Goal: Information Seeking & Learning: Learn about a topic

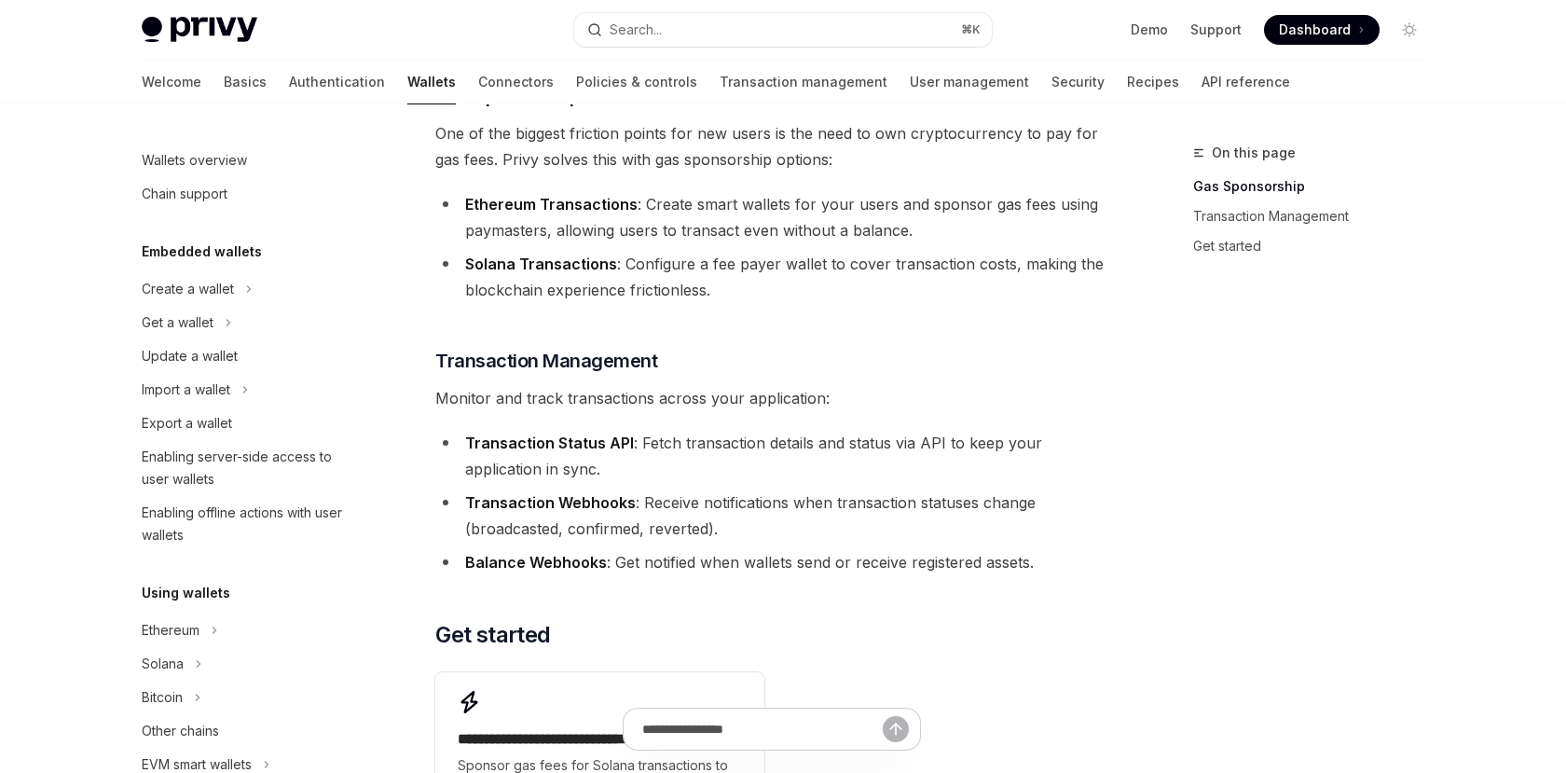
scroll to position [227, 0]
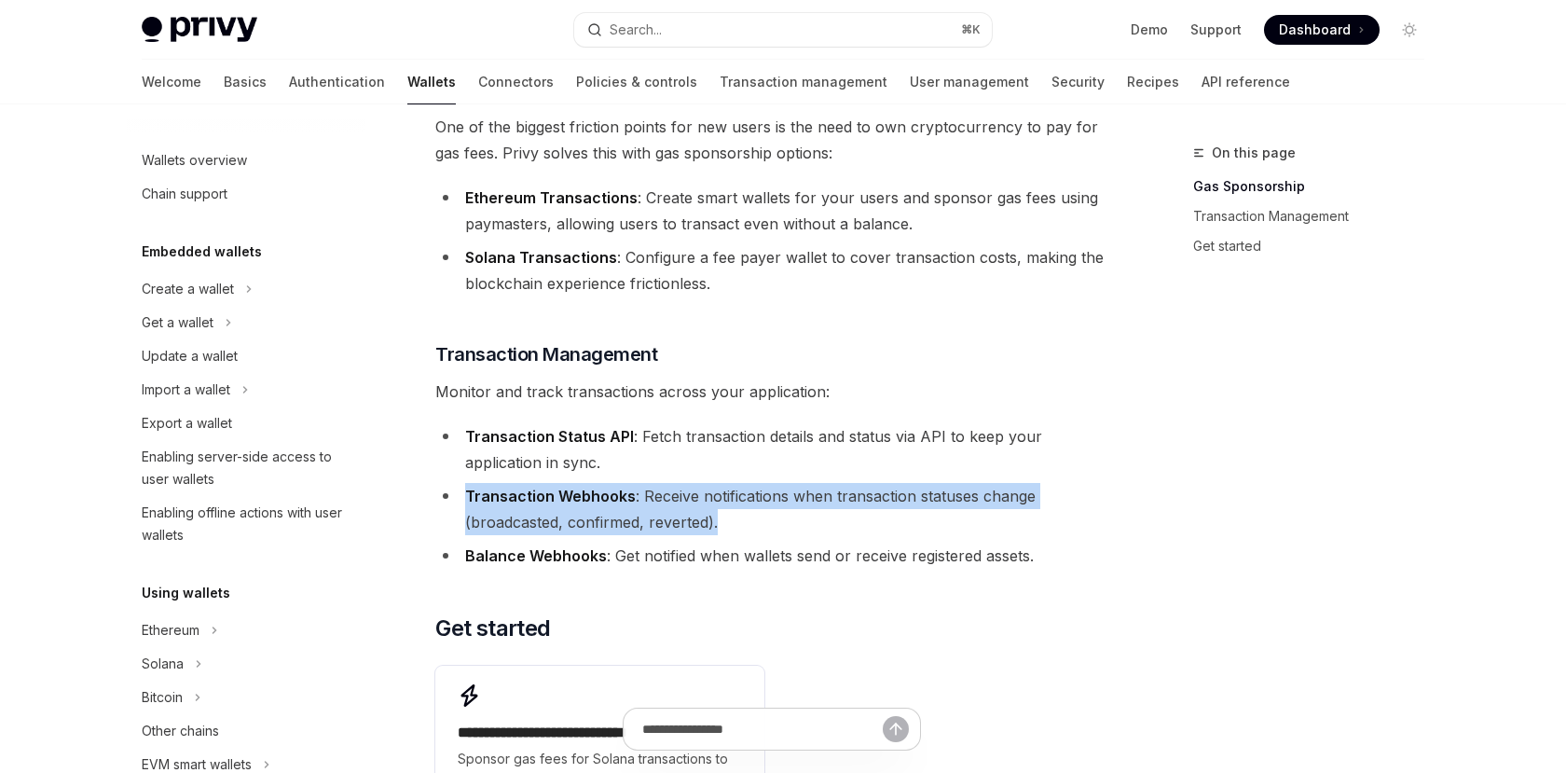
drag, startPoint x: 468, startPoint y: 495, endPoint x: 777, endPoint y: 519, distance: 310.4
click at [777, 519] on li "Transaction Webhooks : Receive notifications when transaction statuses change (…" at bounding box center [771, 509] width 672 height 52
copy li "Transaction Webhooks : Receive notifications when transaction statuses change (…"
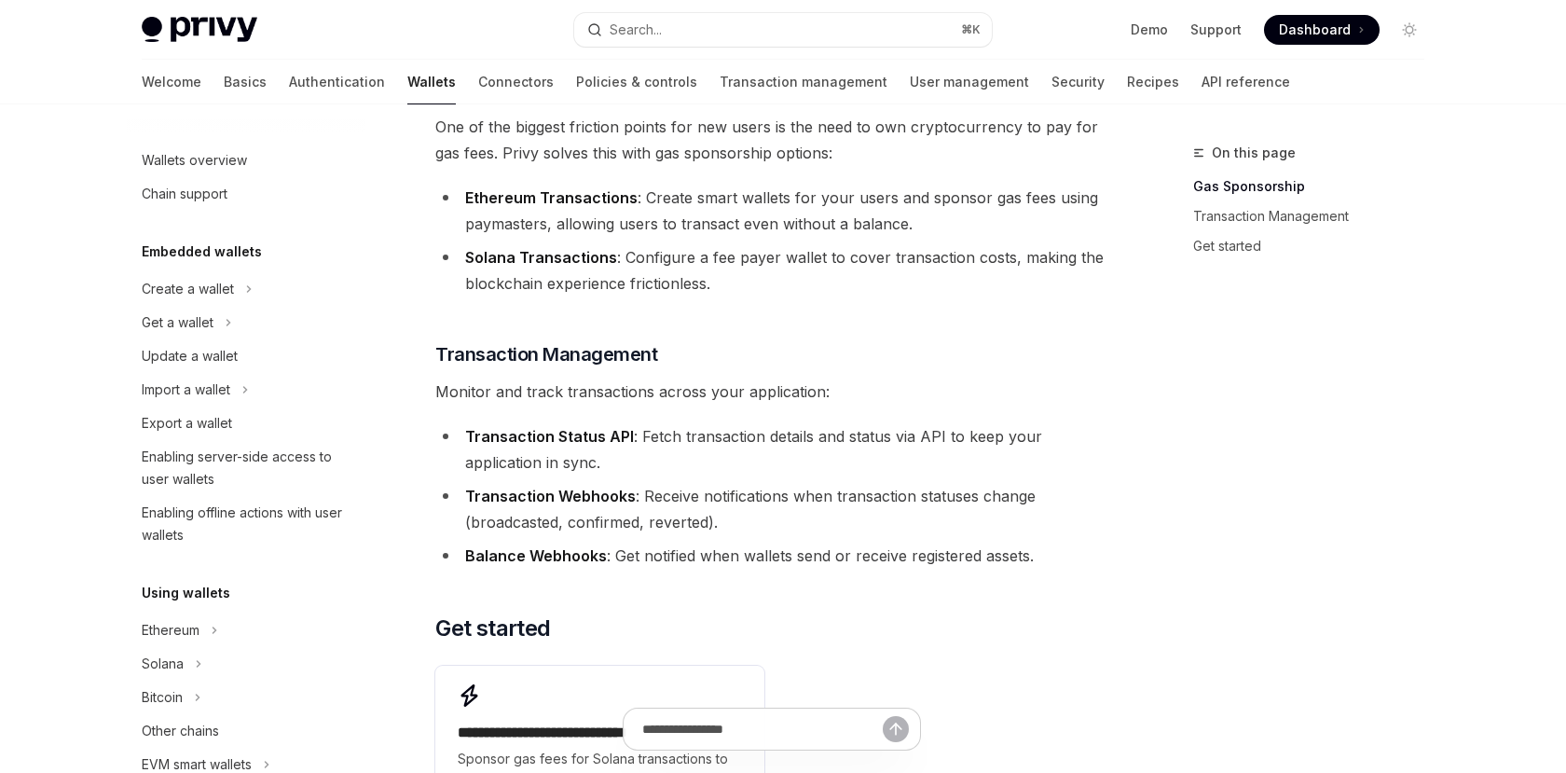
click at [471, 435] on strong "Transaction Status API" at bounding box center [549, 436] width 169 height 19
drag, startPoint x: 465, startPoint y: 435, endPoint x: 634, endPoint y: 444, distance: 168.9
click at [634, 444] on li "Transaction Status API : Fetch transaction details and status via API to keep y…" at bounding box center [771, 449] width 672 height 52
copy li "Transaction Status API :"
drag, startPoint x: 466, startPoint y: 494, endPoint x: 632, endPoint y: 503, distance: 166.2
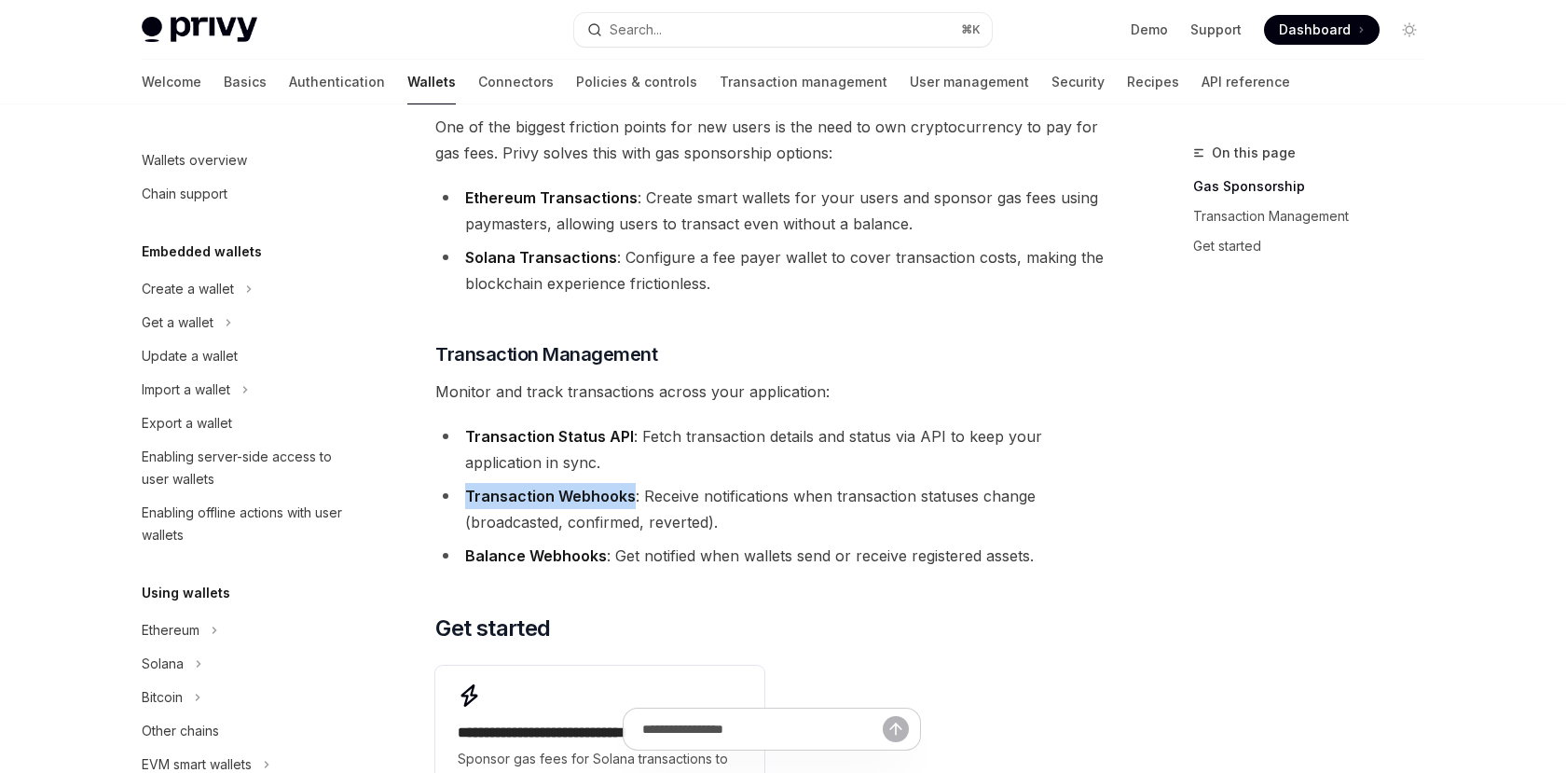
click at [632, 503] on li "Transaction Webhooks : Receive notifications when transaction statuses change (…" at bounding box center [771, 509] width 672 height 52
copy strong "Transaction Webhooks"
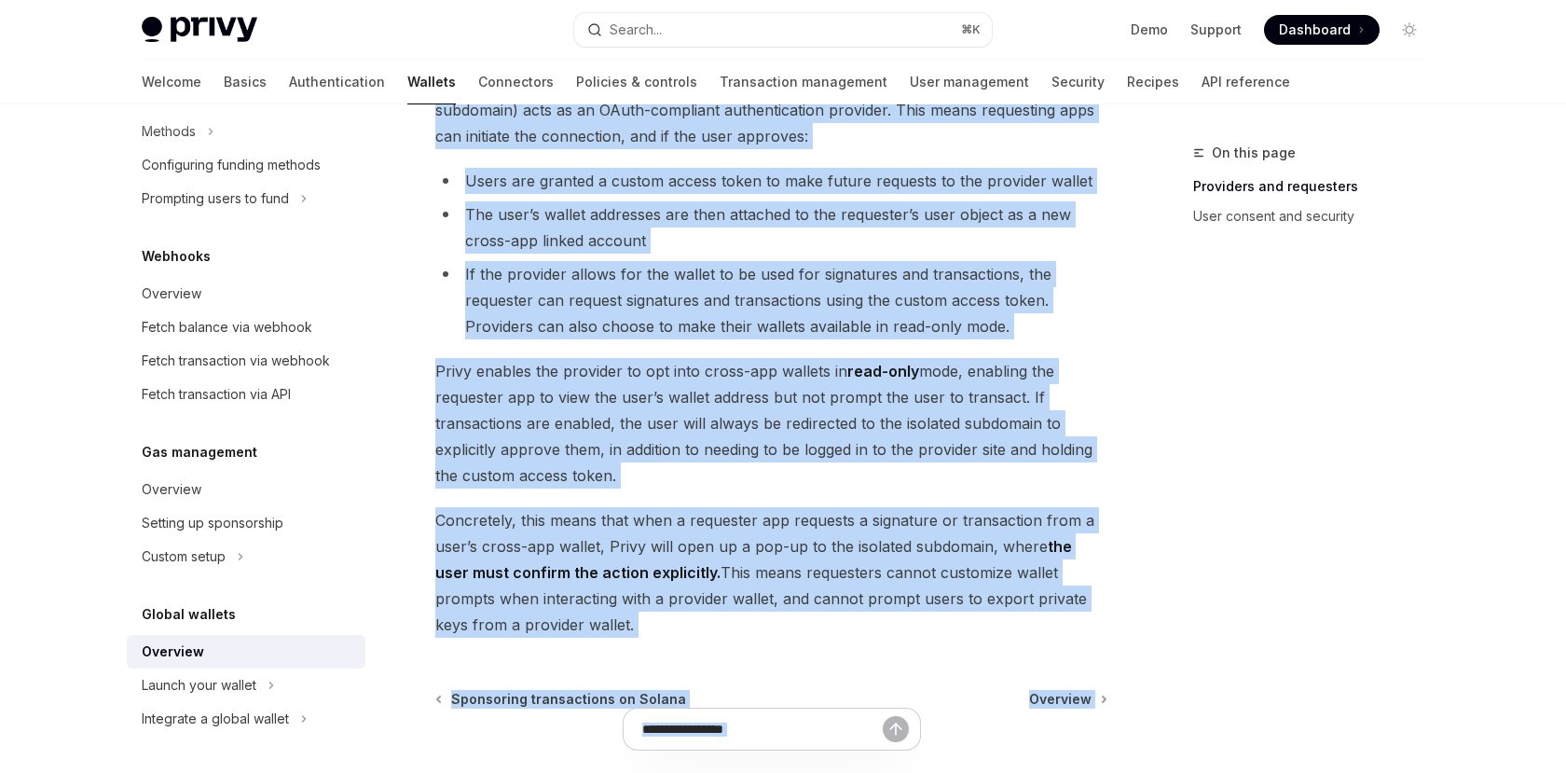
scroll to position [1615, 0]
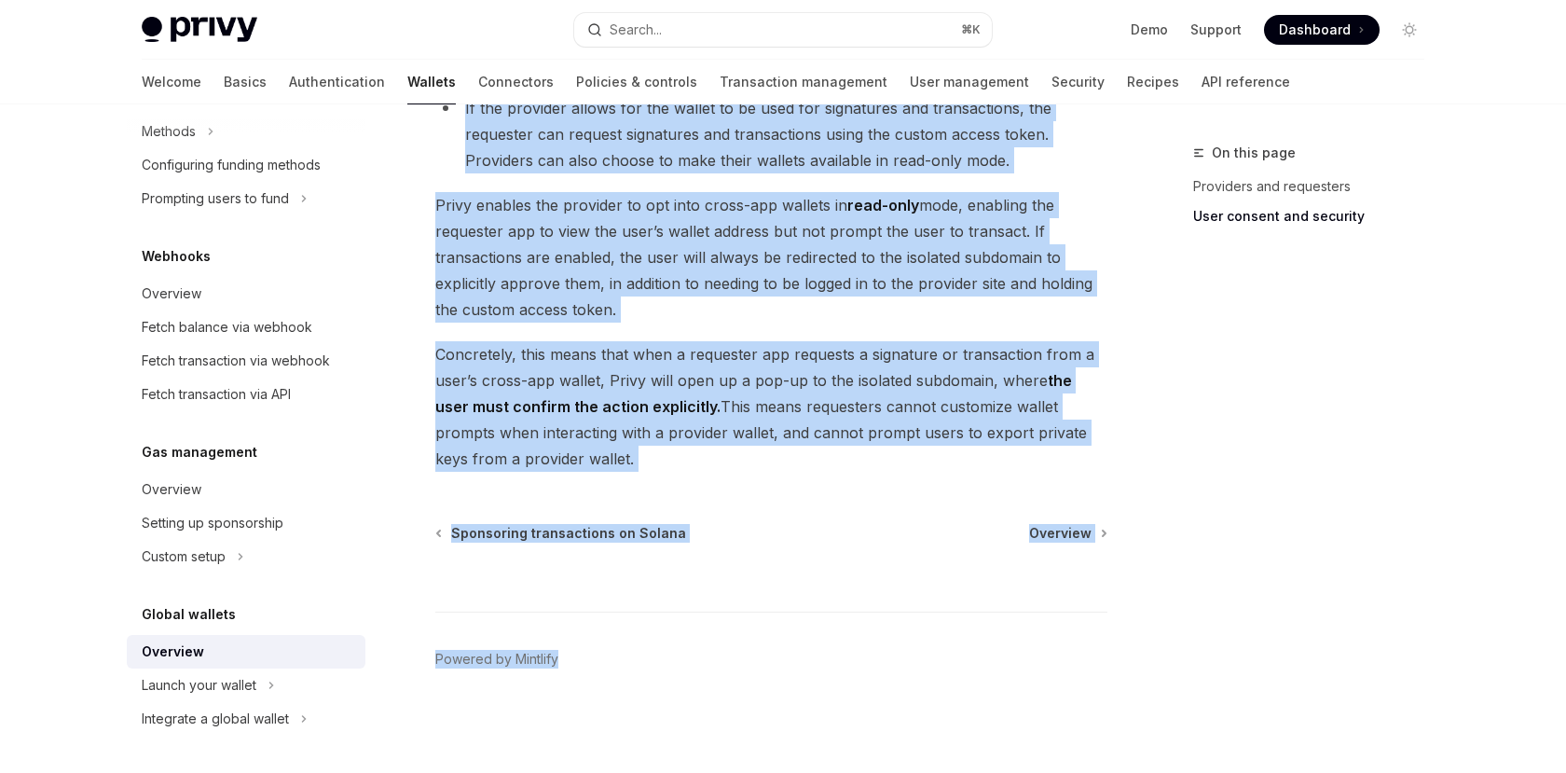
drag, startPoint x: 437, startPoint y: 192, endPoint x: 811, endPoint y: 465, distance: 462.9
copy div "Overview OpenAI Open in ChatGPT OpenAI Open in ChatGPT Privy embedded wallets c…"
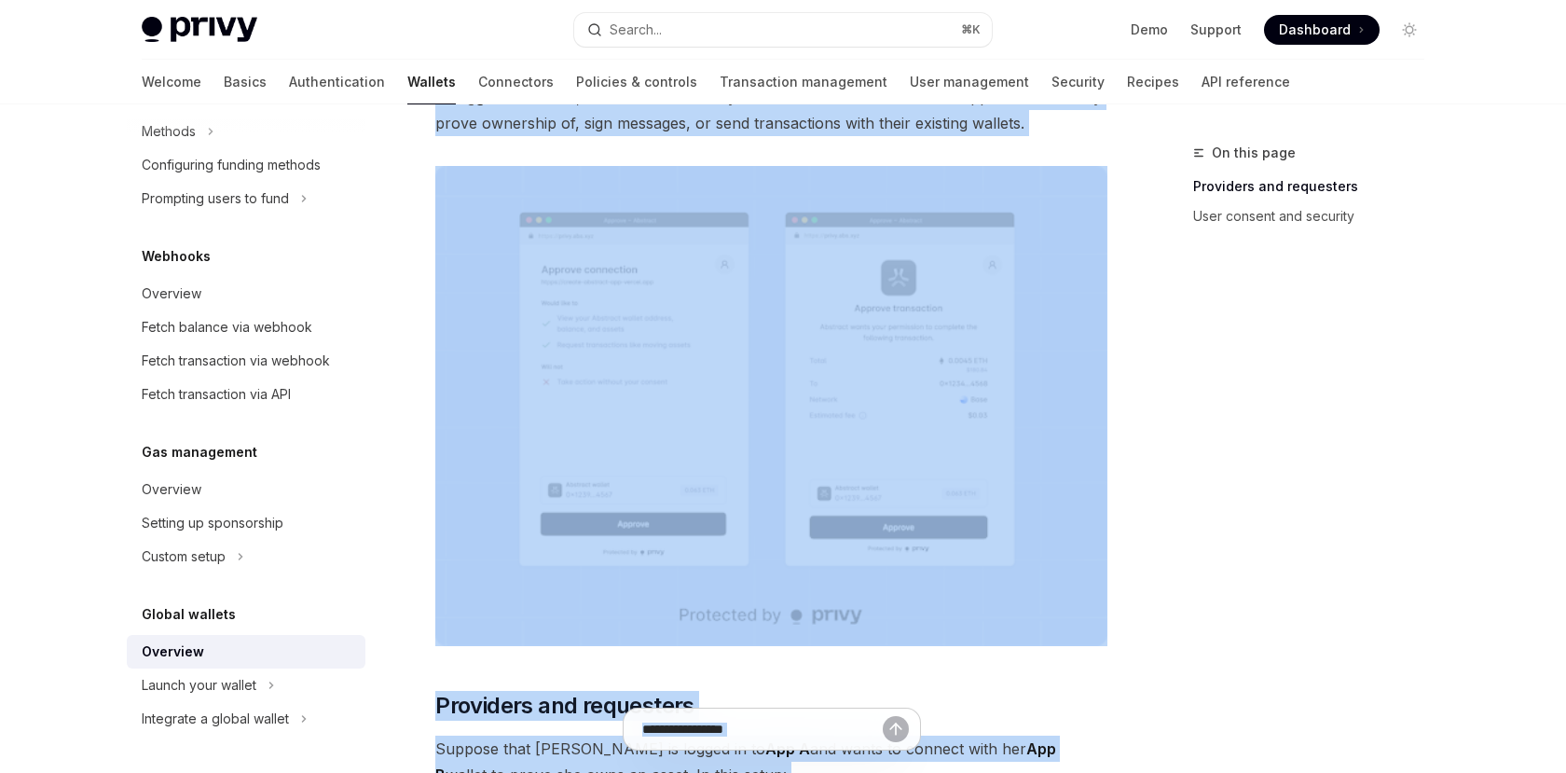
scroll to position [0, 0]
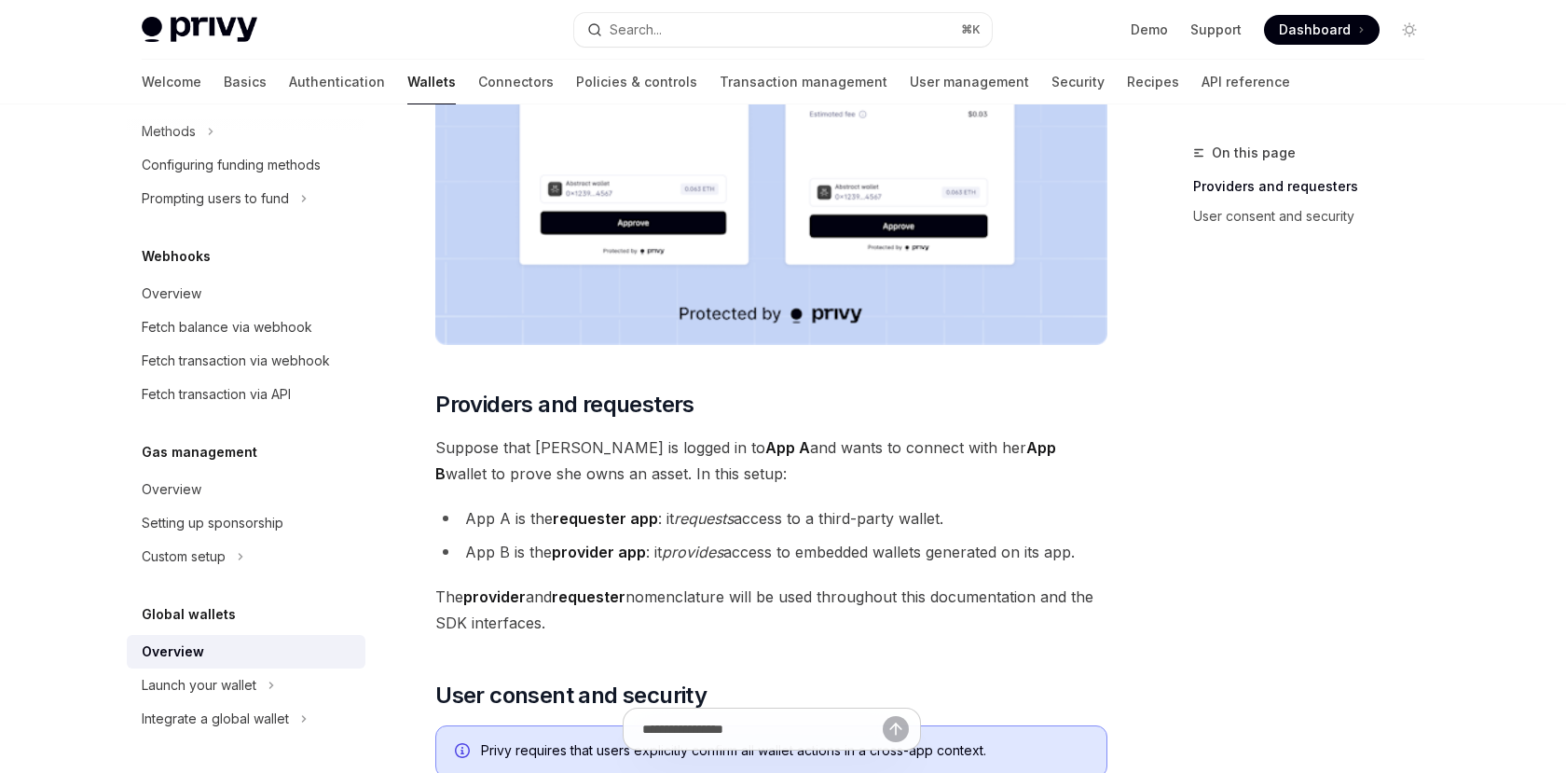
scroll to position [465, 0]
